Goal: Information Seeking & Learning: Learn about a topic

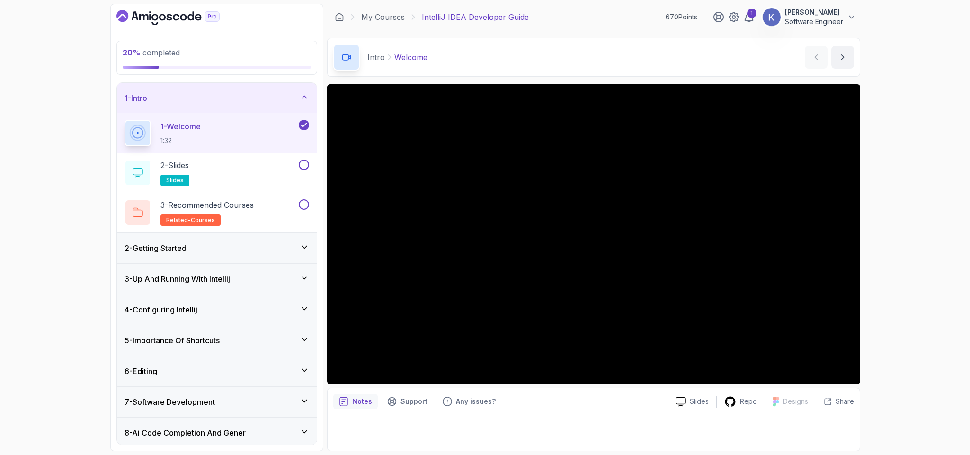
click at [207, 307] on div "4 - Configuring Intellij" at bounding box center [217, 309] width 185 height 11
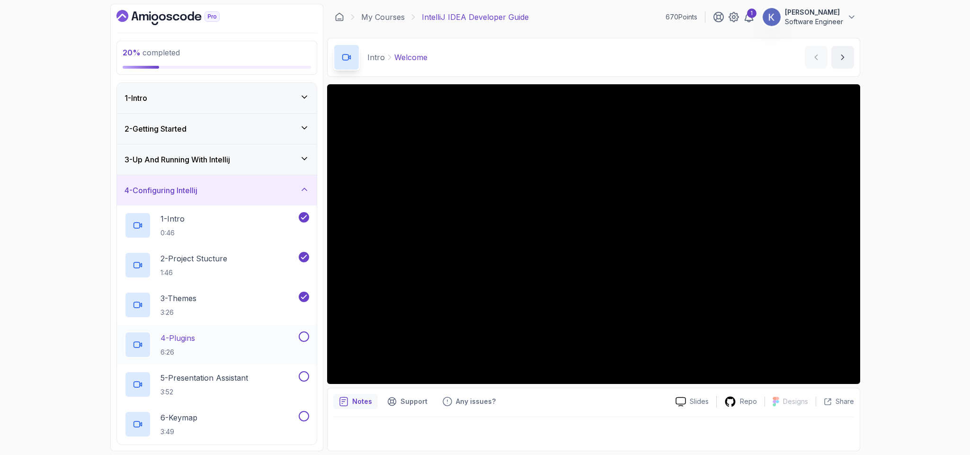
click at [217, 350] on div "4 - Plugins 6:26" at bounding box center [211, 345] width 172 height 27
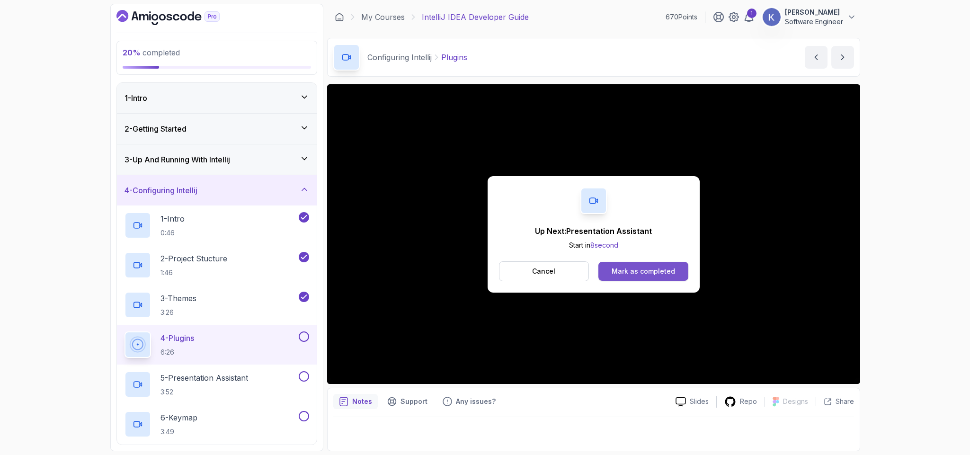
click at [641, 275] on div "Mark as completed" at bounding box center [643, 271] width 63 height 9
